Goal: Task Accomplishment & Management: Manage account settings

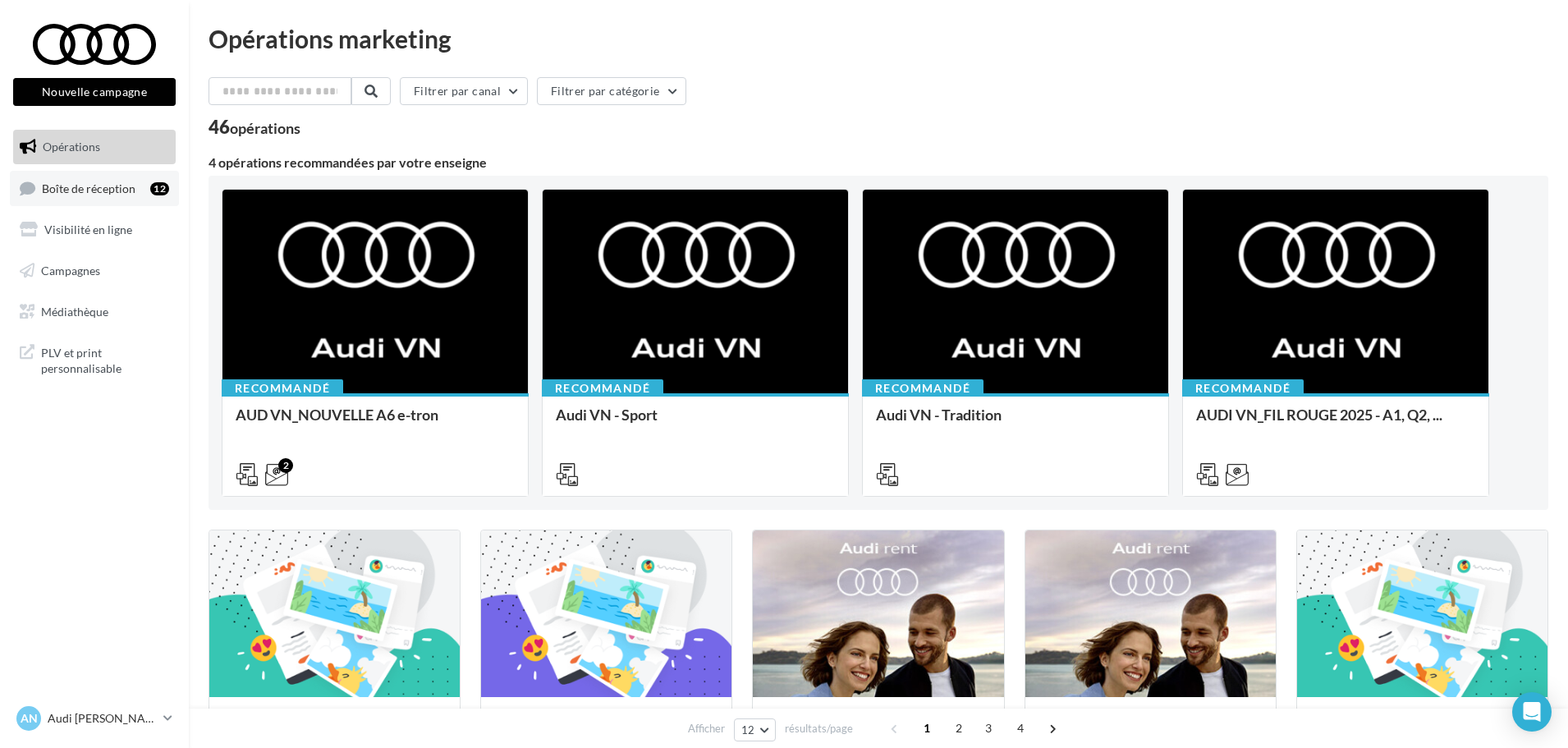
click at [105, 192] on span "Boîte de réception" at bounding box center [88, 188] width 94 height 14
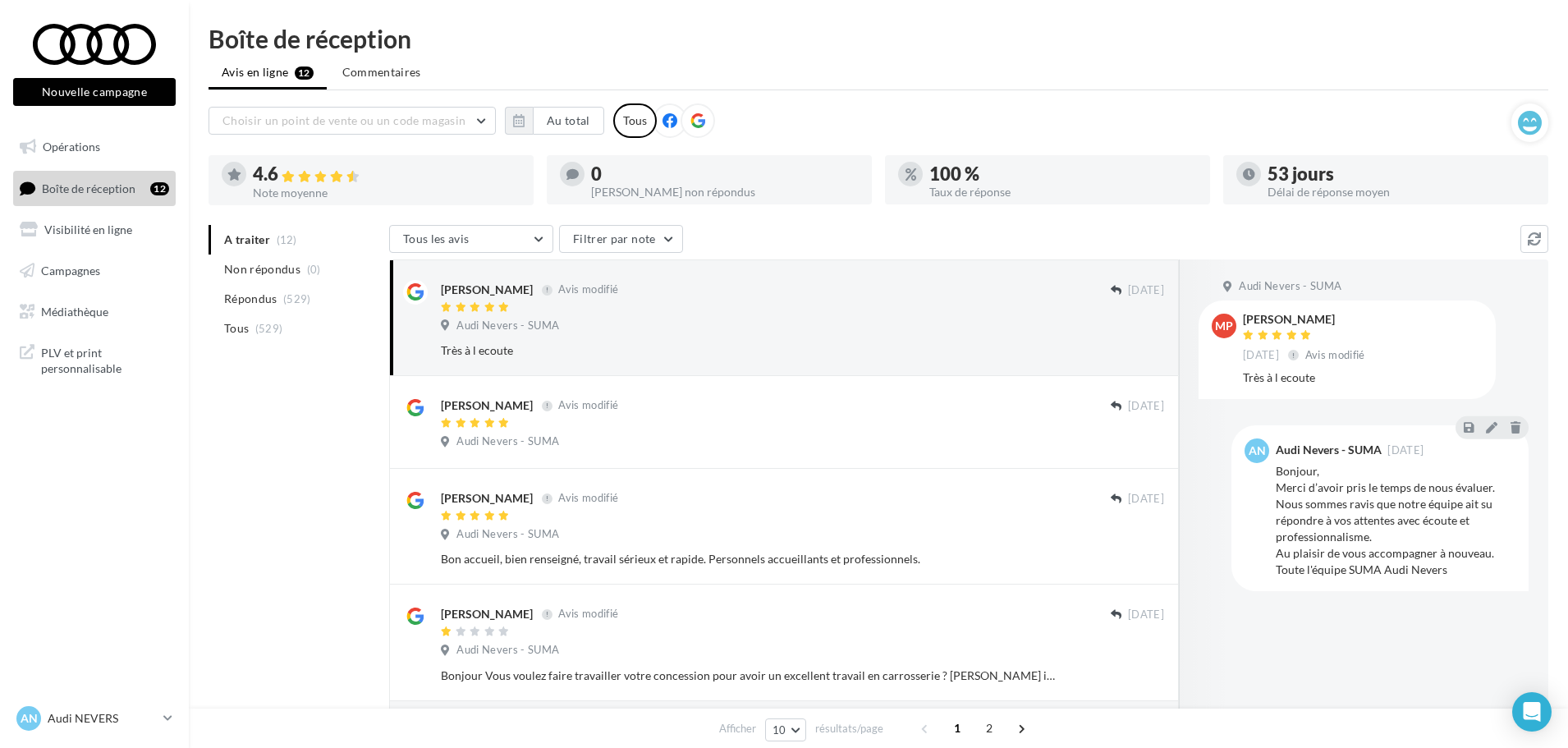
click at [706, 120] on div at bounding box center [698, 120] width 35 height 35
click at [554, 125] on button "Au total" at bounding box center [568, 120] width 71 height 28
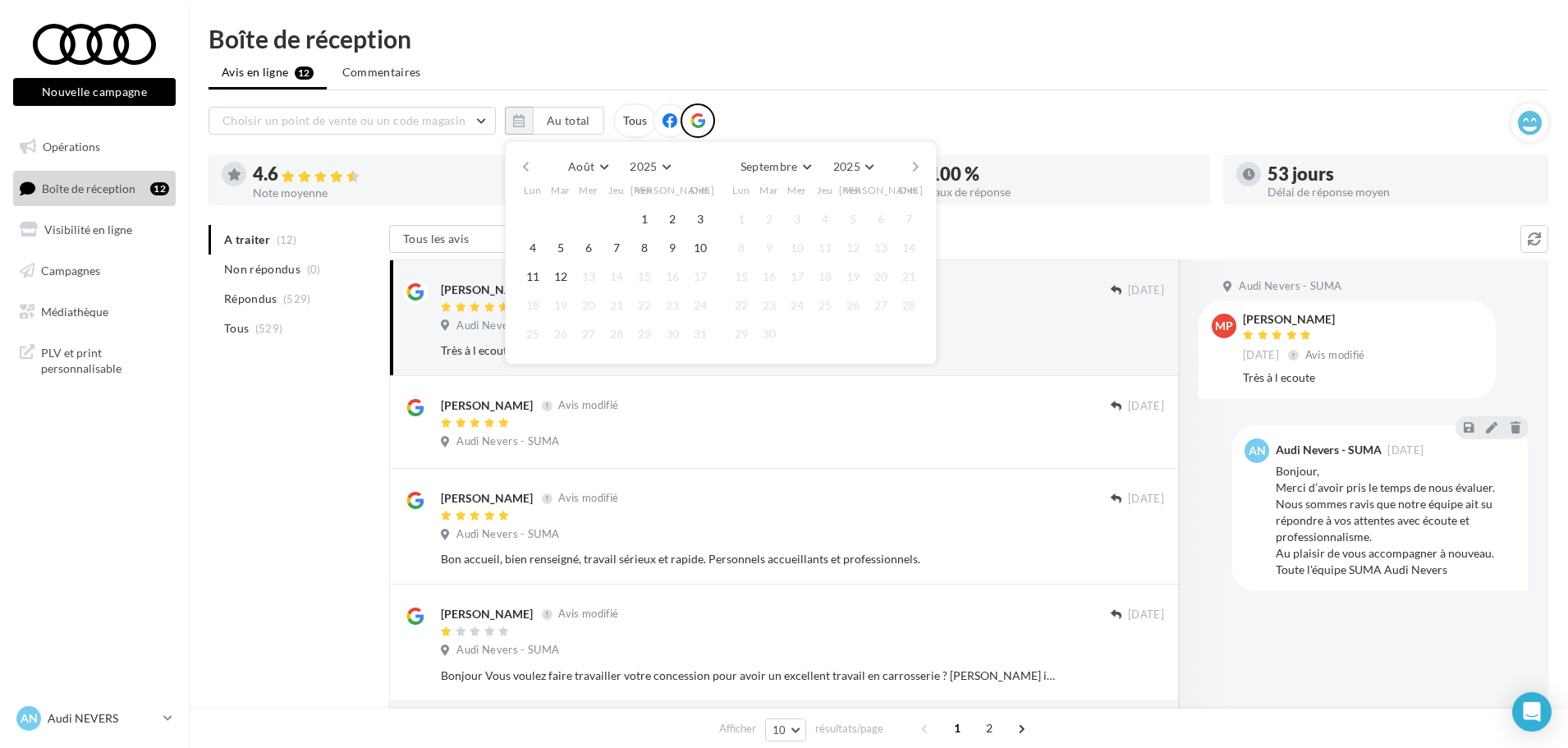
click at [526, 173] on button "button" at bounding box center [526, 166] width 14 height 23
click at [528, 165] on button "button" at bounding box center [526, 166] width 14 height 23
click at [560, 222] on button "1" at bounding box center [560, 219] width 24 height 24
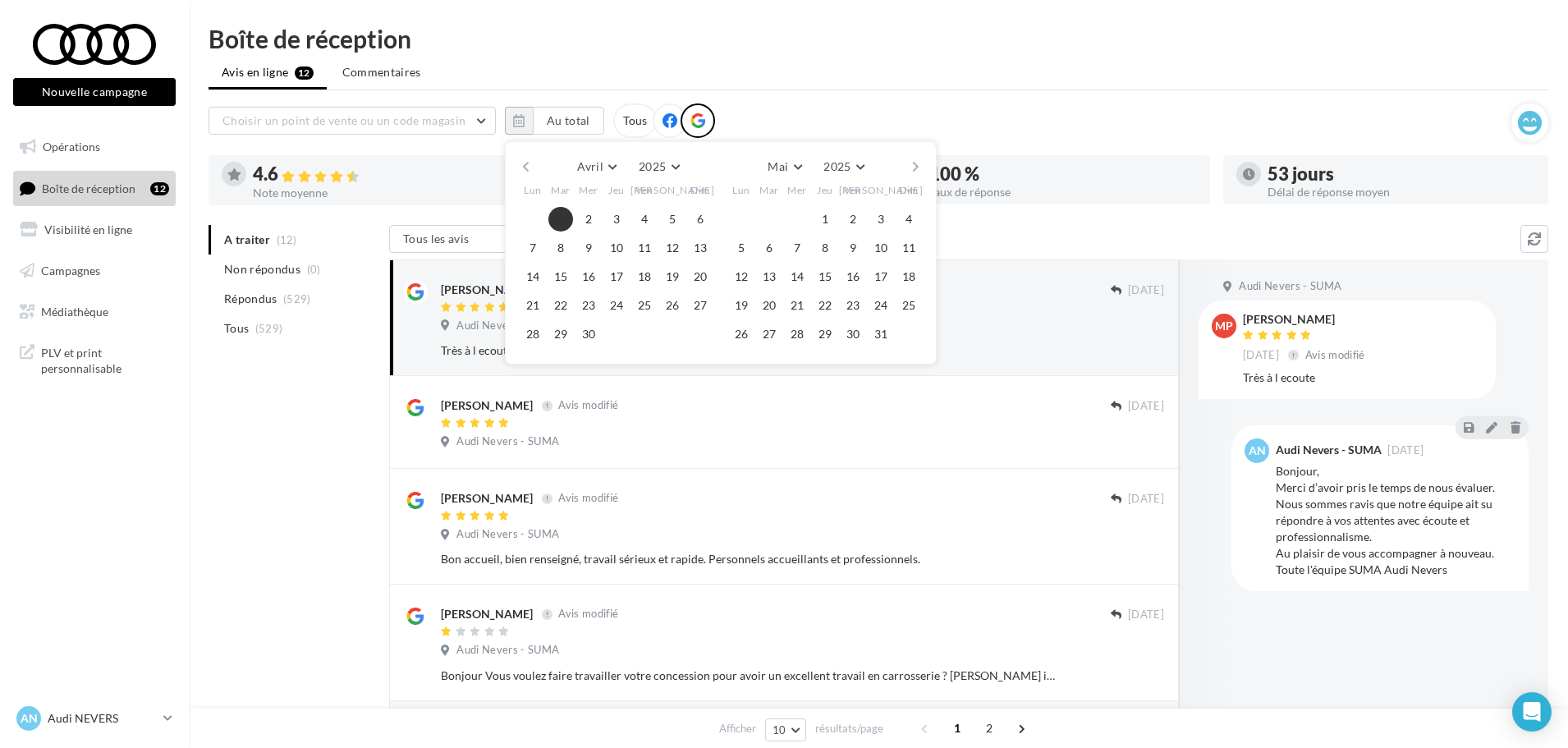
click at [916, 167] on button "button" at bounding box center [916, 166] width 14 height 23
click at [915, 166] on button "button" at bounding box center [916, 166] width 14 height 23
click at [907, 247] on button "10" at bounding box center [908, 248] width 24 height 24
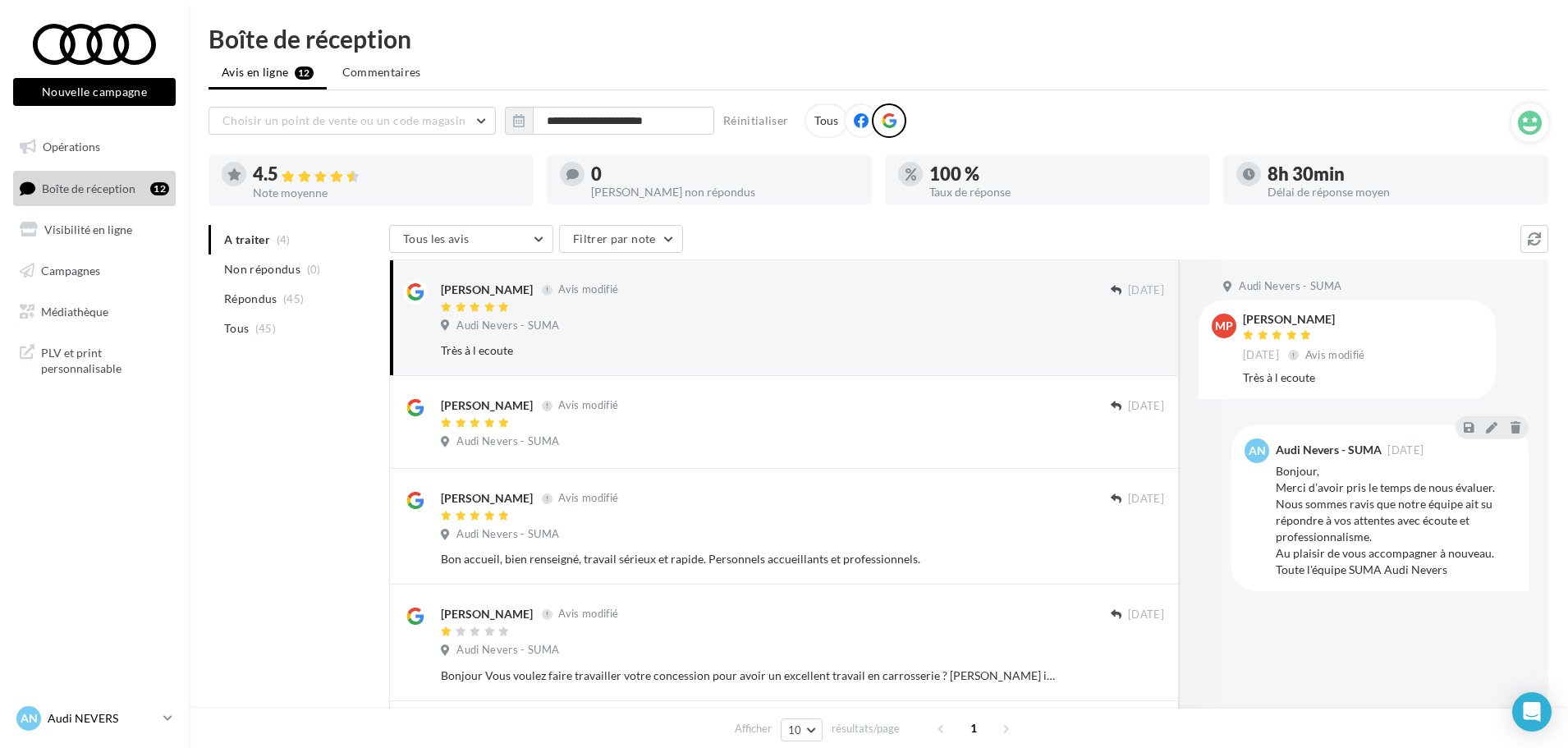
click at [165, 719] on icon at bounding box center [168, 718] width 9 height 14
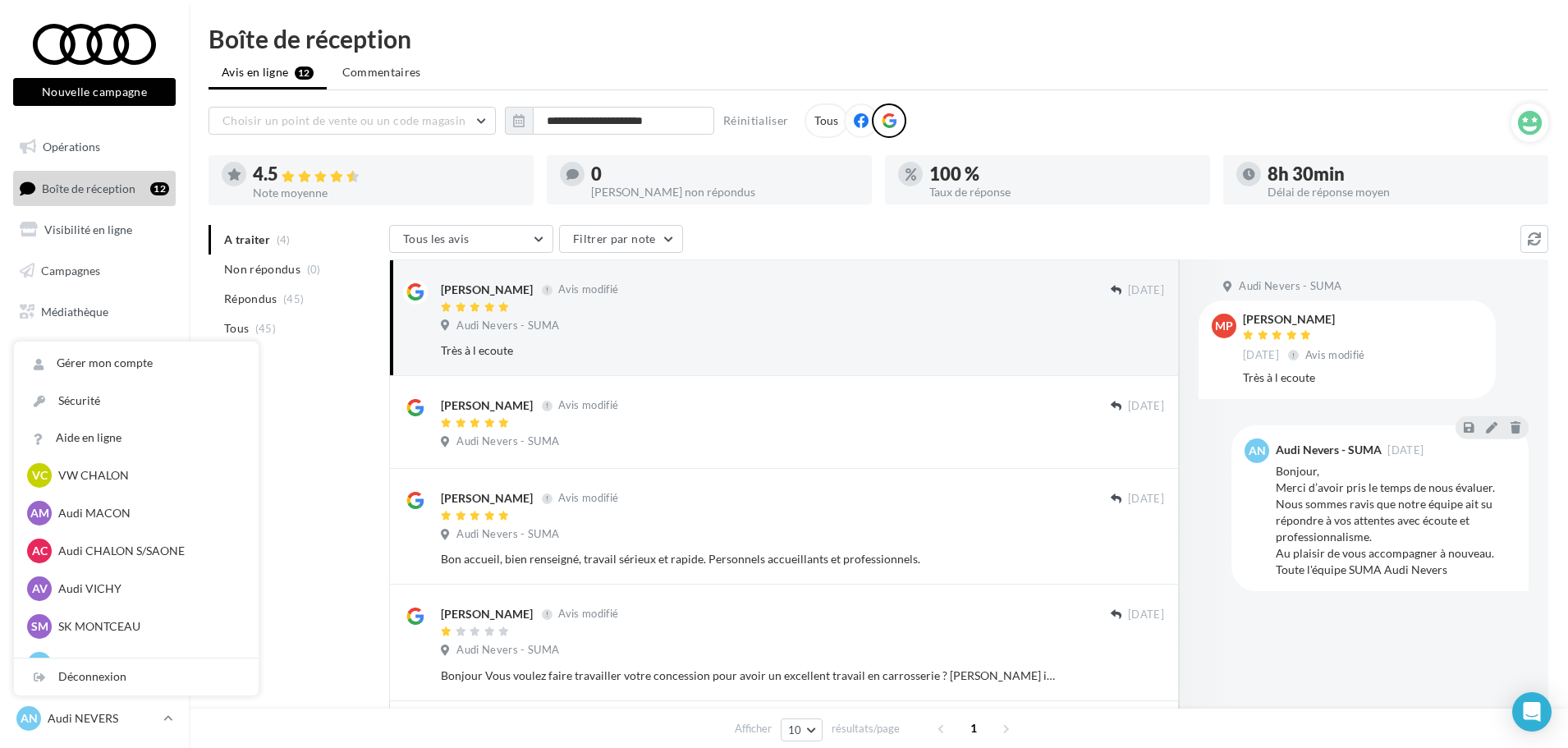
scroll to position [821, 0]
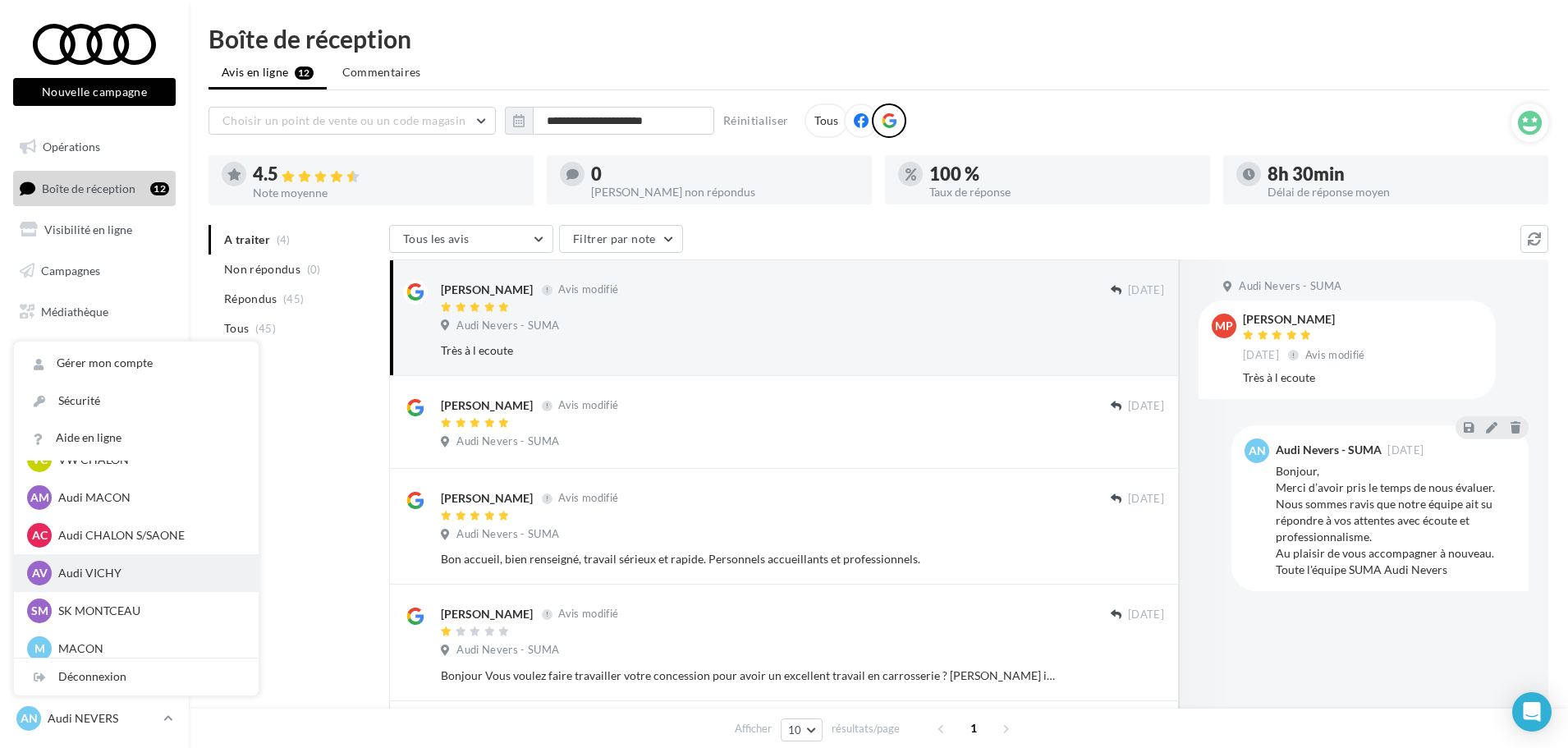
click at [134, 571] on p "Audi VICHY" at bounding box center [148, 572] width 181 height 16
